Goal: Information Seeking & Learning: Learn about a topic

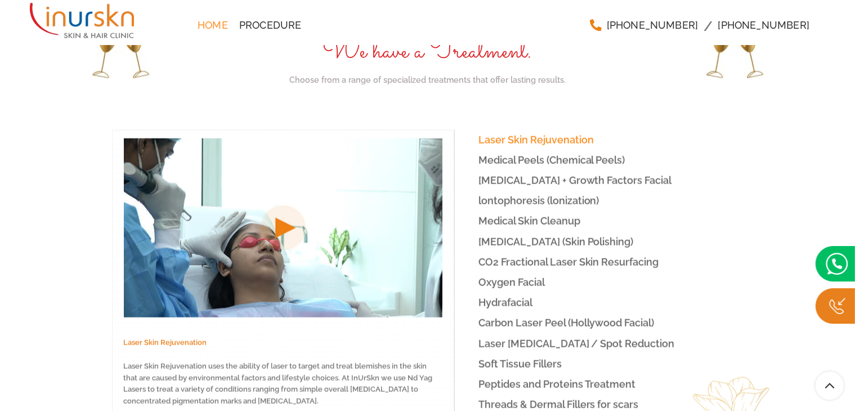
scroll to position [1675, 0]
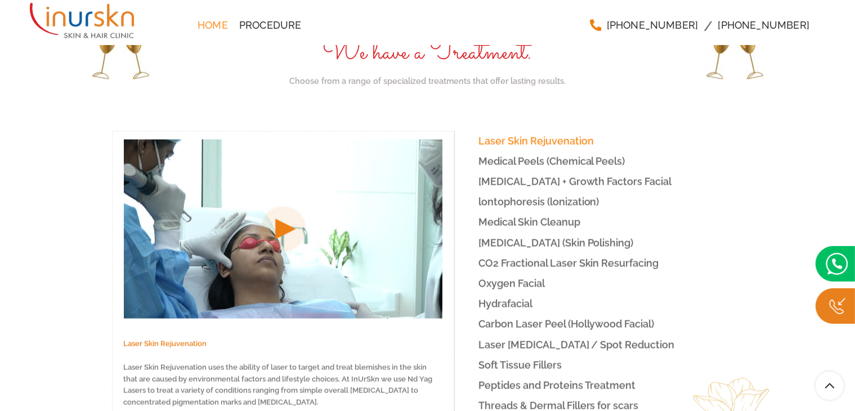
click at [513, 135] on span "Laser Skin Rejuvenation" at bounding box center [535, 141] width 115 height 12
click at [512, 155] on span "Medical Peels (Chemical Peels)" at bounding box center [551, 161] width 147 height 12
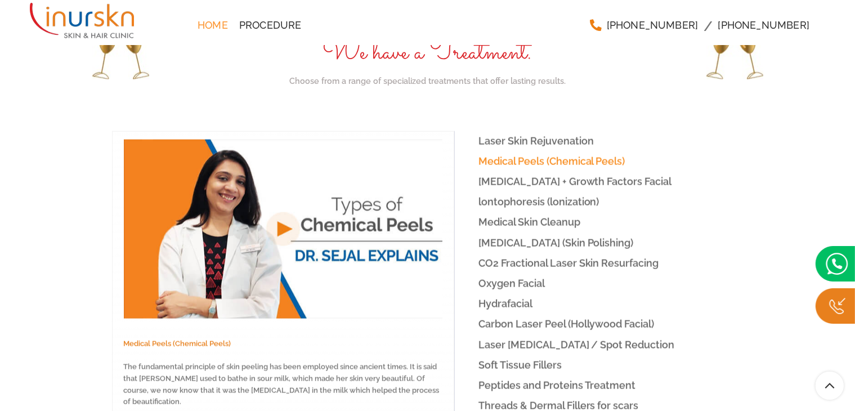
click at [511, 176] on span "[MEDICAL_DATA] + Growth Factors Facial" at bounding box center [575, 182] width 194 height 12
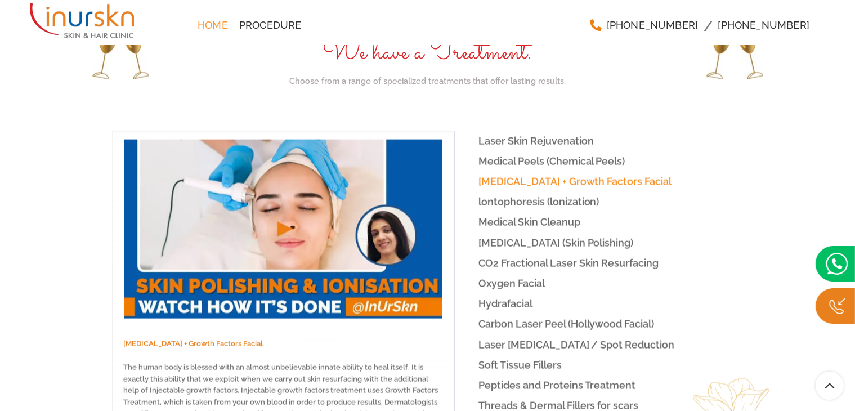
click at [504, 151] on link "Medical Peels (Chemical Peels)" at bounding box center [598, 161] width 289 height 20
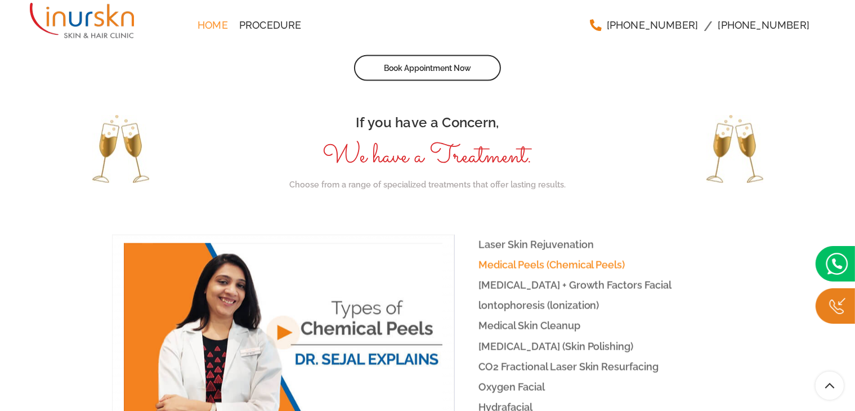
scroll to position [1602, 0]
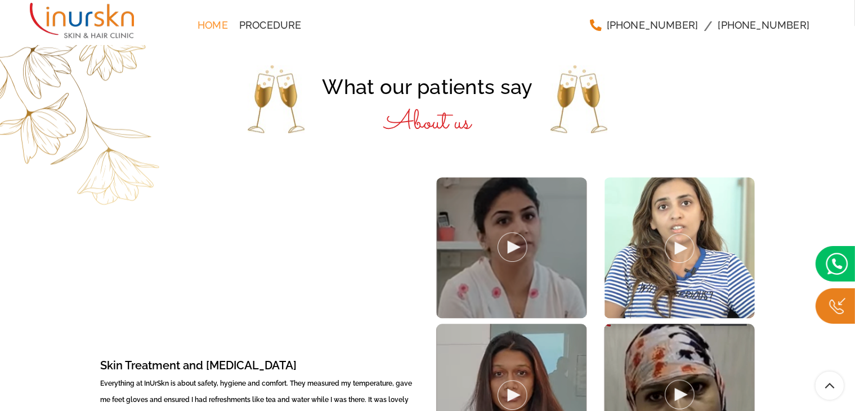
scroll to position [2632, 0]
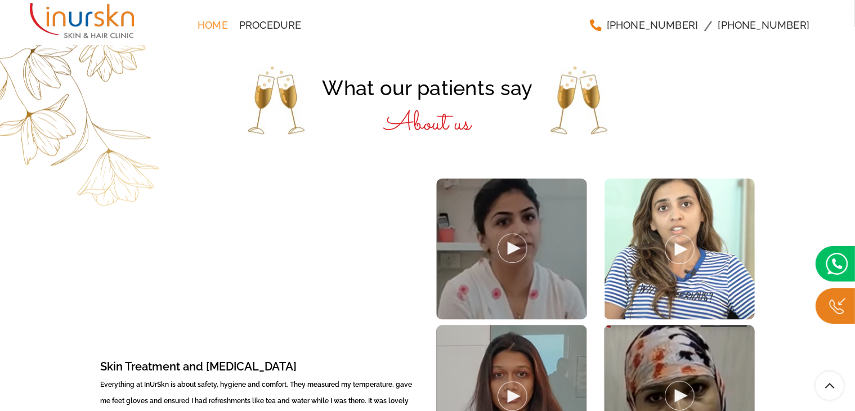
click at [660, 335] on div at bounding box center [679, 395] width 151 height 141
